Goal: Information Seeking & Learning: Learn about a topic

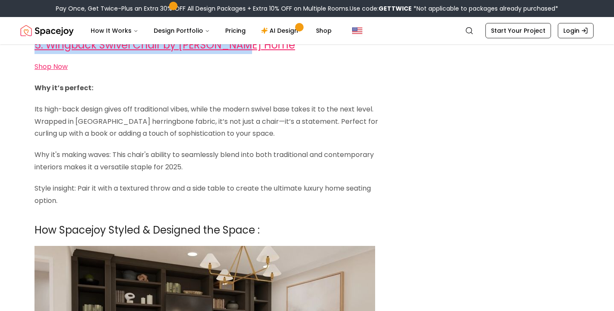
scroll to position [2179, 0]
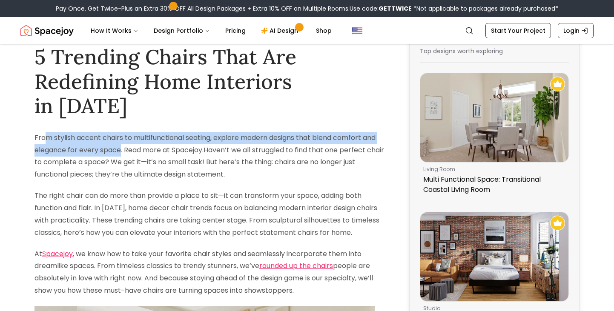
drag, startPoint x: 41, startPoint y: 115, endPoint x: 118, endPoint y: 127, distance: 77.3
click at [118, 132] on p "From stylish accent chairs to multifunctional seating, explore modern designs t…" at bounding box center [211, 156] width 353 height 49
click at [122, 146] on p "From stylish accent chairs to multifunctional seating, explore modern designs t…" at bounding box center [211, 156] width 353 height 49
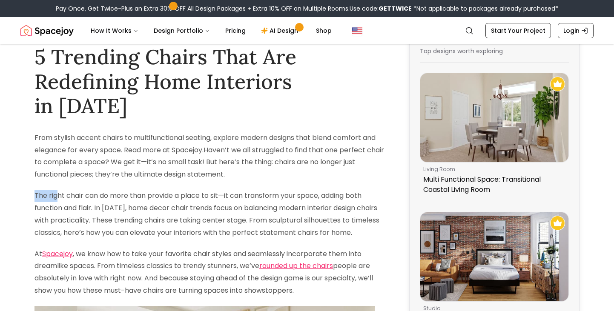
drag, startPoint x: 35, startPoint y: 168, endPoint x: 58, endPoint y: 172, distance: 22.6
click at [58, 190] on p "The right chair can do more than provide a place to sit—it can transform your s…" at bounding box center [211, 214] width 353 height 49
click at [101, 190] on p "The right chair can do more than provide a place to sit—it can transform your s…" at bounding box center [211, 214] width 353 height 49
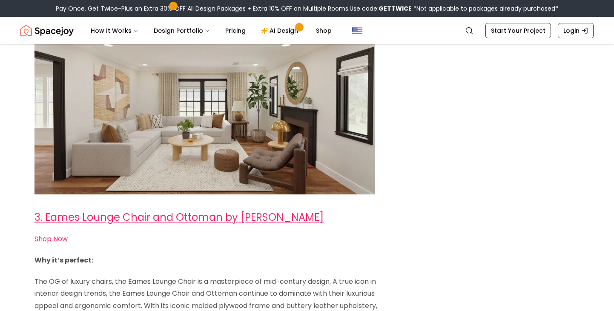
scroll to position [1167, 0]
